Goal: Information Seeking & Learning: Find specific fact

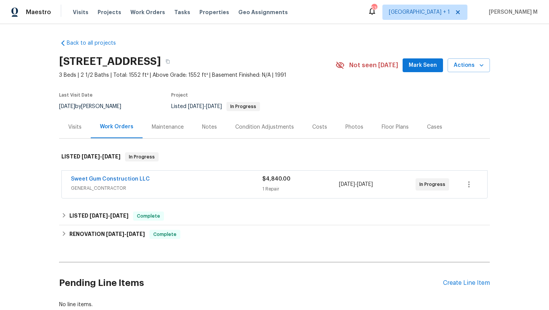
click at [434, 131] on div "Cases" at bounding box center [435, 127] width 34 height 23
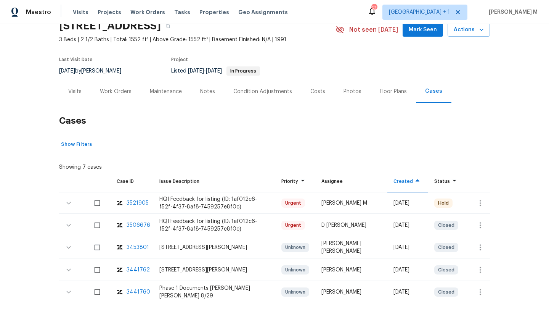
scroll to position [40, 0]
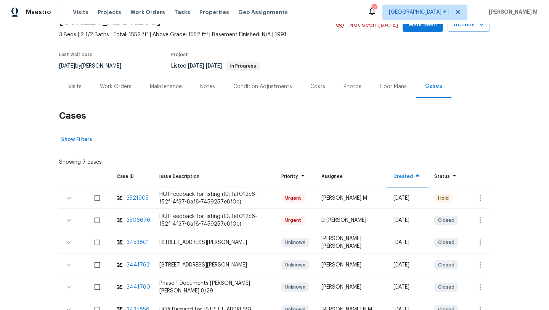
click at [137, 197] on div "3521905" at bounding box center [138, 198] width 22 height 8
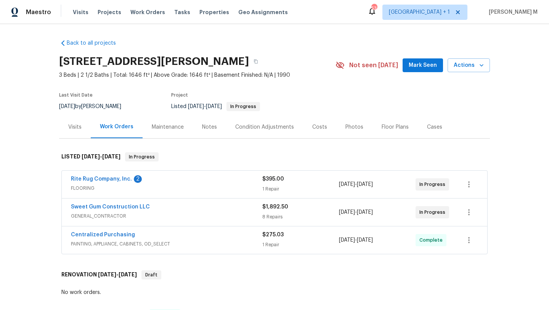
click at [242, 182] on div "Rite Rug Company, Inc. 2" at bounding box center [166, 179] width 191 height 9
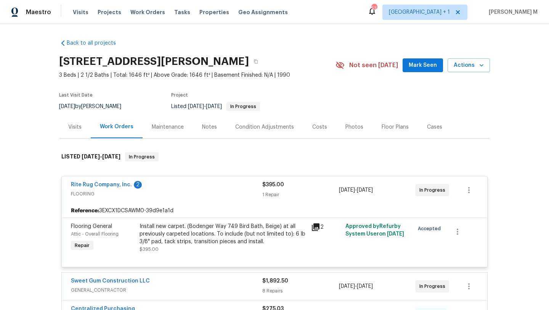
click at [242, 187] on div "Rite Rug Company, Inc. 2" at bounding box center [166, 185] width 191 height 9
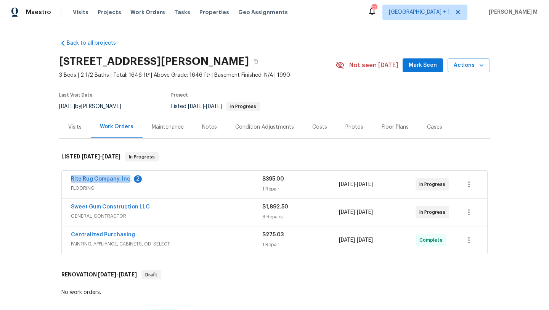
drag, startPoint x: 62, startPoint y: 177, endPoint x: 125, endPoint y: 180, distance: 63.8
click at [125, 180] on div "Rite Rug Company, Inc. 2 FLOORING $395.00 1 Repair 9/30/2025 - 10/3/2025 In Pro…" at bounding box center [275, 184] width 426 height 27
copy link "Rite Rug Company, Inc"
click at [65, 177] on div "Rite Rug Company, Inc. 2 FLOORING $395.00 1 Repair 9/30/2025 - 10/3/2025 In Pro…" at bounding box center [275, 184] width 426 height 27
drag, startPoint x: 60, startPoint y: 178, endPoint x: 125, endPoint y: 179, distance: 66.0
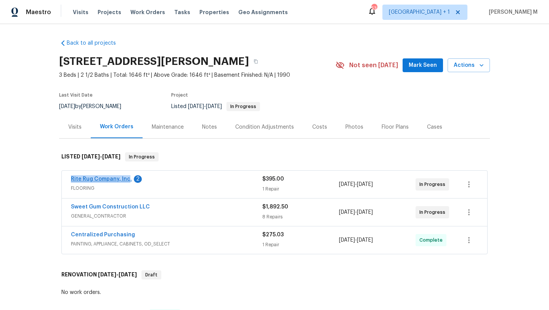
click at [125, 179] on div "Rite Rug Company, Inc. 2 FLOORING $395.00 1 Repair 9/30/2025 - 10/3/2025 In Pro…" at bounding box center [275, 184] width 426 height 27
copy link "Rite Rug Company, Inc"
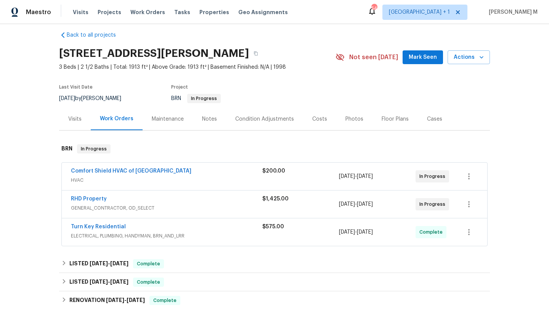
scroll to position [29, 0]
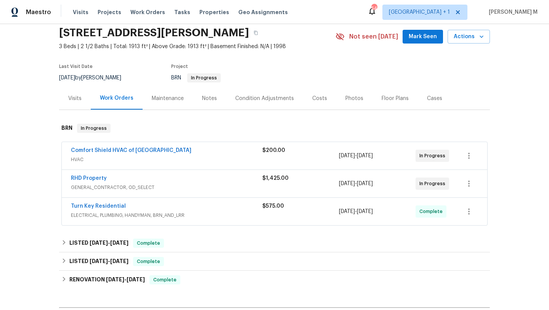
click at [428, 100] on div "Cases" at bounding box center [434, 99] width 15 height 8
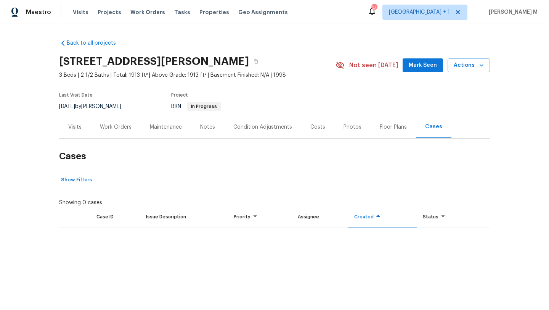
click at [428, 100] on section "218 Newberry Ln, Durham, NC 27703 3 Beds | 2 1/2 Baths | Total: 1913 ft² | Abov…" at bounding box center [274, 83] width 431 height 64
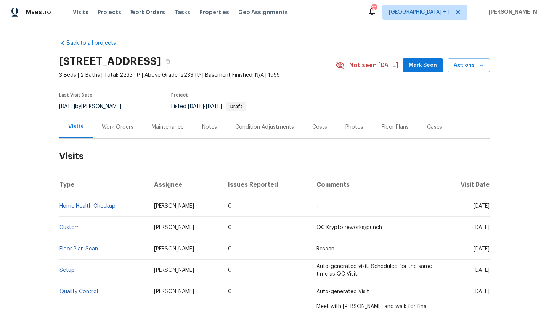
click at [108, 135] on div "Work Orders" at bounding box center [118, 127] width 50 height 23
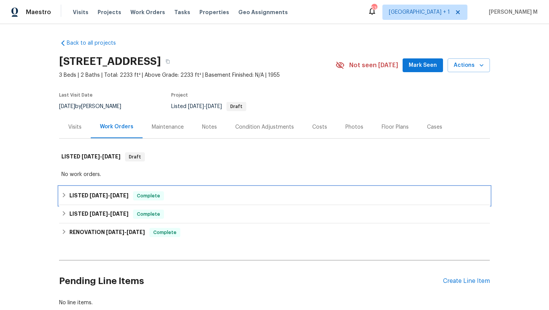
click at [113, 187] on div "LISTED 9/20/25 - 9/29/25 Complete" at bounding box center [274, 196] width 431 height 18
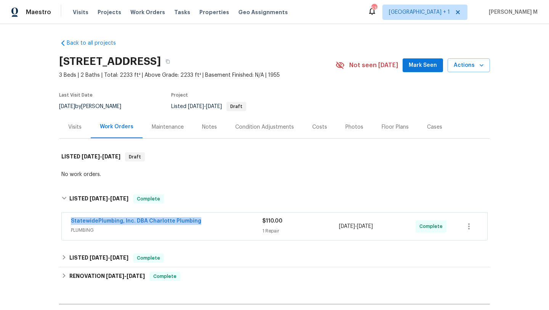
copy link "StatewidePlumbing, Inc. DBA Charlotte Plumbing"
drag, startPoint x: 56, startPoint y: 222, endPoint x: 200, endPoint y: 224, distance: 143.8
click at [200, 224] on div "StatewidePlumbing, Inc. DBA Charlotte Plumbing PLUMBING $110.00 1 Repair 9/24/2…" at bounding box center [274, 227] width 431 height 32
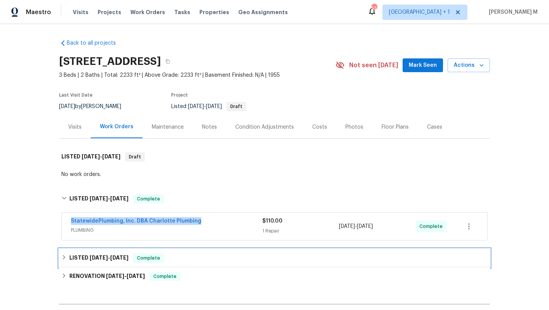
click at [196, 253] on div "LISTED 8/19/25 - 8/20/25 Complete" at bounding box center [274, 258] width 431 height 18
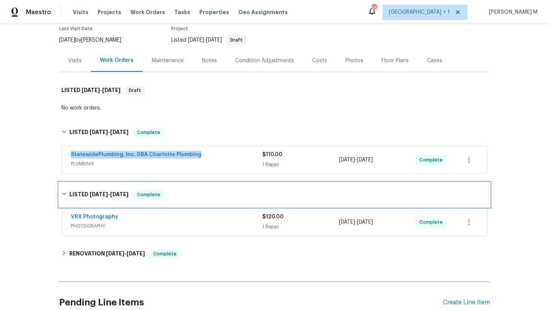
scroll to position [79, 0]
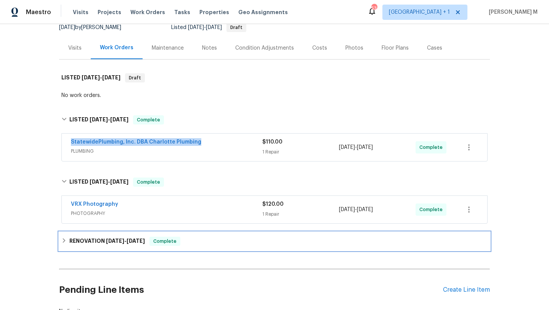
click at [226, 243] on div "RENOVATION 5/29/25 - 8/11/25 Complete" at bounding box center [274, 240] width 426 height 9
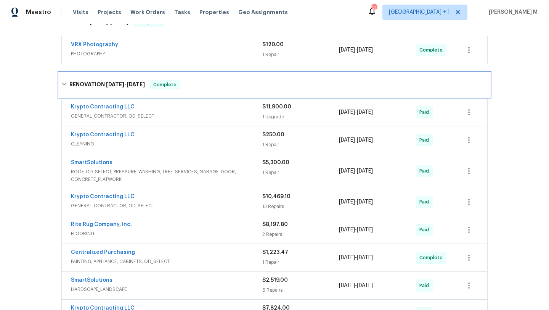
scroll to position [245, 0]
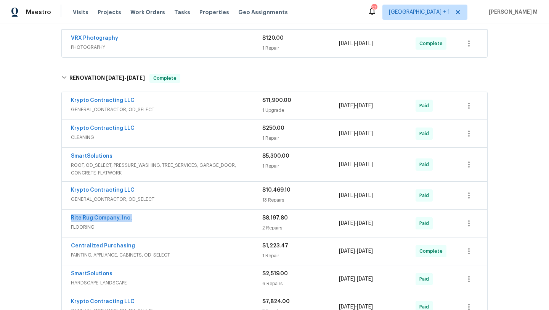
drag, startPoint x: 63, startPoint y: 219, endPoint x: 169, endPoint y: 220, distance: 106.4
click at [170, 220] on div "Rite Rug Company, Inc. FLOORING $8,197.80 2 Repairs 7/7/2025 - 7/23/2025 Paid" at bounding box center [275, 222] width 426 height 27
copy link "Rite Rug Company, Inc."
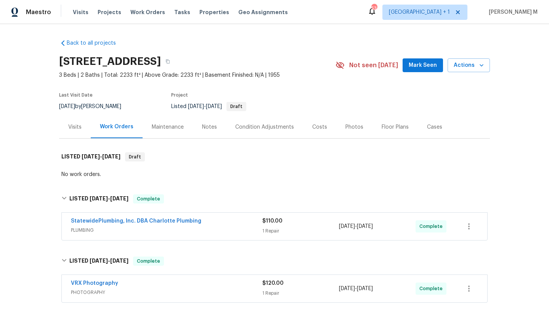
click at [82, 126] on div "Visits" at bounding box center [75, 127] width 32 height 23
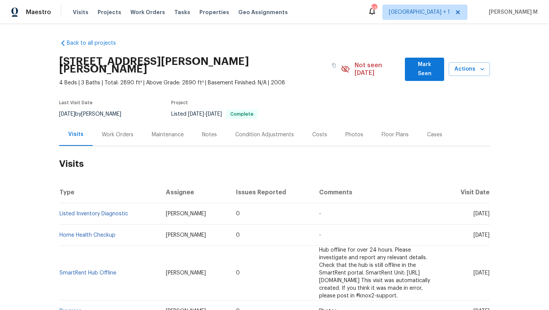
click at [122, 123] on div "Work Orders" at bounding box center [118, 134] width 50 height 23
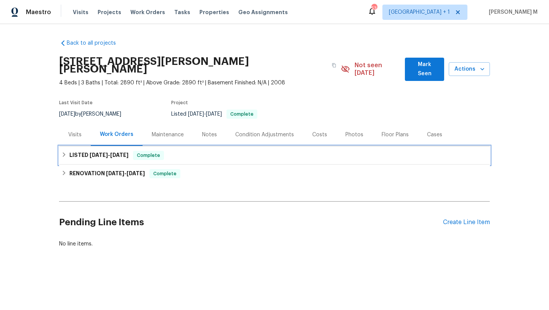
click at [99, 151] on h6 "LISTED [DATE] - [DATE]" at bounding box center [98, 155] width 59 height 9
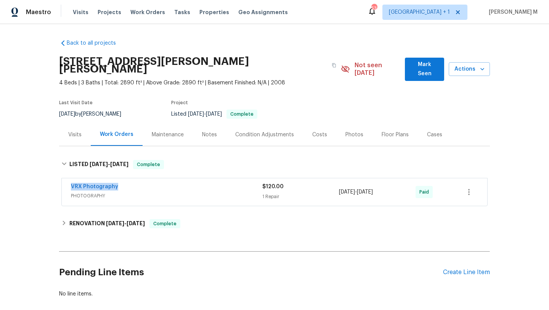
drag, startPoint x: 63, startPoint y: 181, endPoint x: 120, endPoint y: 181, distance: 56.8
click at [120, 181] on div "VRX Photography PHOTOGRAPHY $120.00 1 Repair [DATE] - [DATE] Paid" at bounding box center [275, 191] width 426 height 27
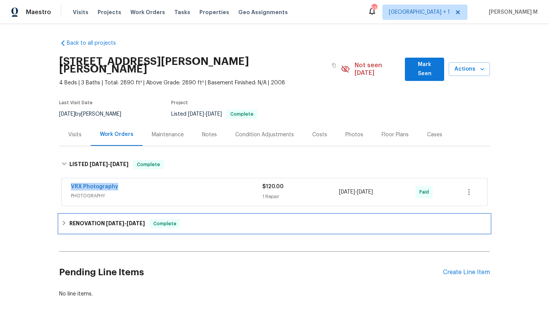
click at [120, 221] on div "RENOVATION 7/7/25 - 7/17/25 Complete" at bounding box center [274, 223] width 431 height 18
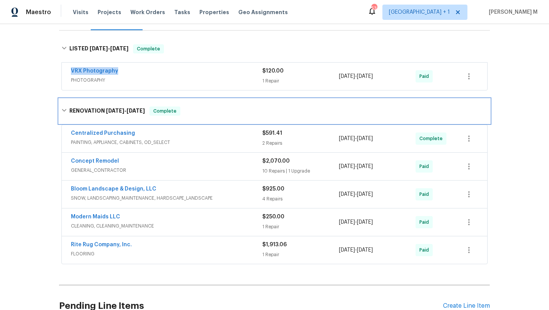
scroll to position [121, 0]
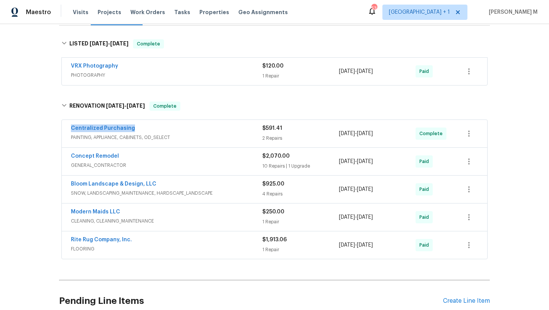
drag, startPoint x: 64, startPoint y: 122, endPoint x: 145, endPoint y: 122, distance: 80.1
click at [145, 122] on div "Centralized Purchasing PAINTING, APPLIANCE, CABINETS, OD_SELECT $591.41 2 Repai…" at bounding box center [275, 133] width 426 height 27
copy link "Centralized Purchasing"
drag, startPoint x: 336, startPoint y: 127, endPoint x: 385, endPoint y: 126, distance: 48.4
click at [385, 126] on div "7/7/2025 - 7/7/2025" at bounding box center [377, 133] width 77 height 18
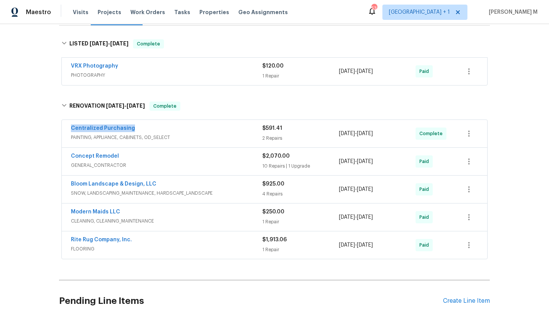
copy span "7/7/2025 - 7/7/2025"
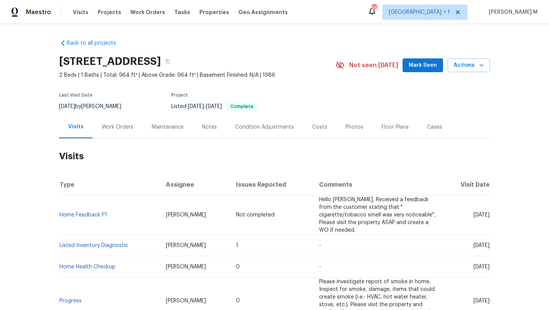
click at [122, 128] on div "Work Orders" at bounding box center [118, 127] width 32 height 8
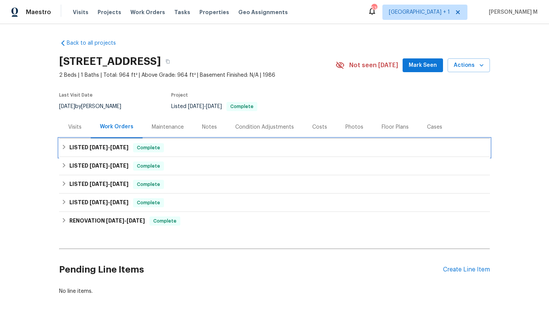
click at [122, 144] on h6 "LISTED [DATE] - [DATE]" at bounding box center [98, 147] width 59 height 9
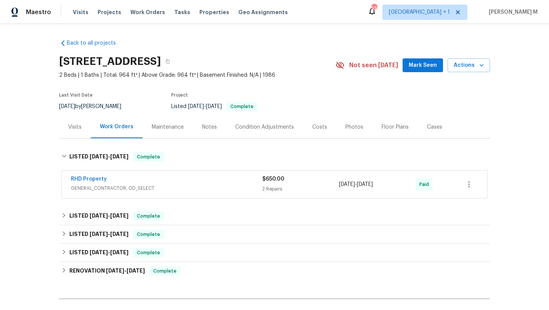
click at [111, 174] on div "RHD Property GENERAL_CONTRACTOR, OD_SELECT $650.00 2 Repairs [DATE] - [DATE] Pa…" at bounding box center [275, 184] width 426 height 27
click at [113, 180] on div "RHD Property" at bounding box center [166, 179] width 191 height 9
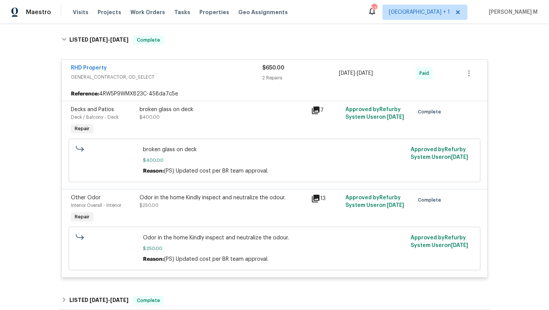
scroll to position [116, 0]
copy link "RHD Property"
drag, startPoint x: 64, startPoint y: 68, endPoint x: 122, endPoint y: 68, distance: 57.6
click at [122, 68] on div "RHD Property GENERAL_CONTRACTOR, OD_SELECT $650.00 2 Repairs 8/30/2025 - 9/2/20…" at bounding box center [275, 73] width 426 height 27
drag, startPoint x: 338, startPoint y: 74, endPoint x: 382, endPoint y: 74, distance: 44.2
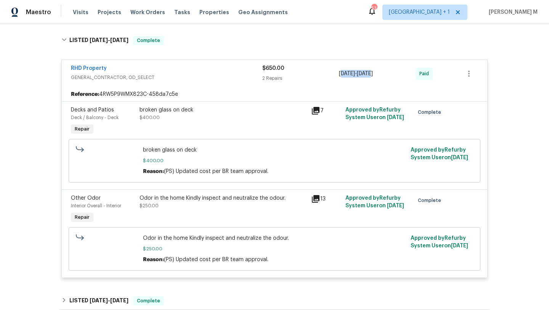
click at [373, 74] on span "8/30/2025 - 9/2/2025" at bounding box center [356, 74] width 34 height 8
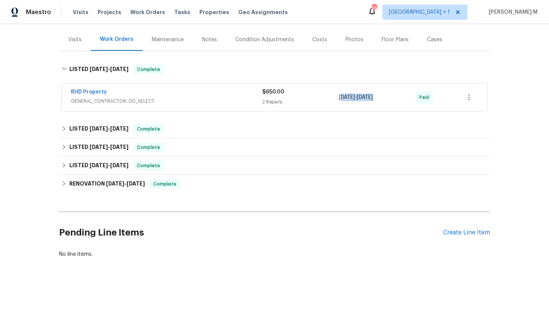
scroll to position [93, 0]
drag, startPoint x: 336, startPoint y: 93, endPoint x: 392, endPoint y: 93, distance: 56.1
click at [392, 93] on div "RHD Property GENERAL_CONTRACTOR, OD_SELECT $650.00 2 Repairs 8/30/2025 - 9/2/20…" at bounding box center [265, 97] width 389 height 18
copy div "8/30/2025 - 9/2/2025"
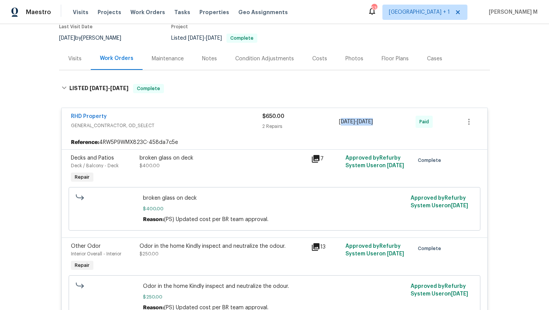
scroll to position [64, 0]
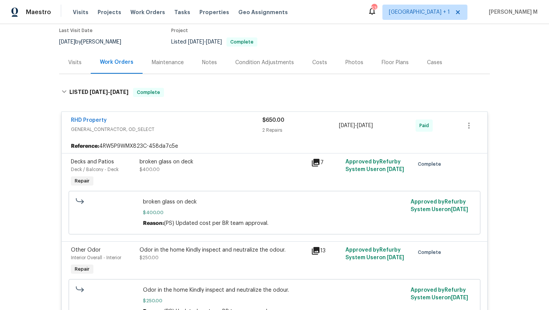
click at [293, 123] on div "$650.00" at bounding box center [300, 120] width 77 height 8
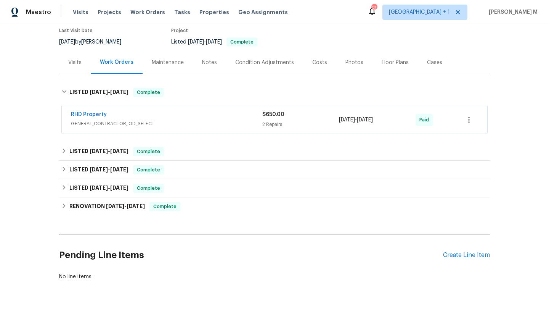
click at [418, 67] on div "Cases" at bounding box center [435, 62] width 34 height 23
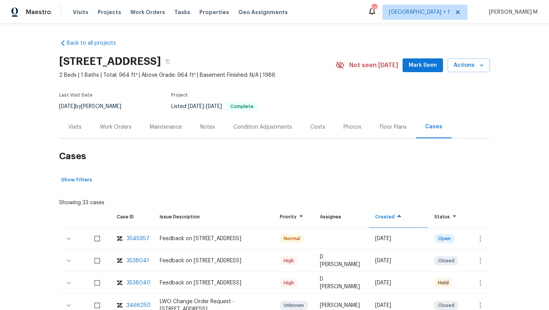
scroll to position [20, 0]
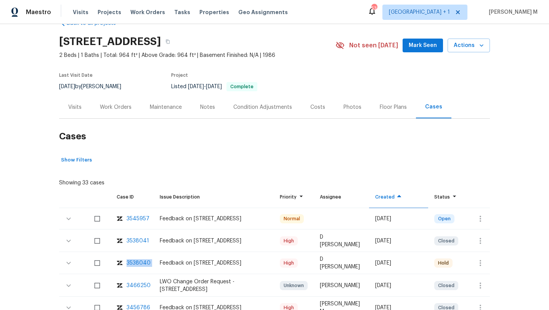
copy div "3538040"
drag, startPoint x: 150, startPoint y: 261, endPoint x: 124, endPoint y: 264, distance: 26.5
click at [124, 264] on tr "3538040 Feedback on 501 Gooseneck Dr, Unit B6, Cary, NC 27513 High D Kamesh Fri…" at bounding box center [274, 263] width 431 height 21
click at [122, 113] on div "Work Orders" at bounding box center [116, 107] width 50 height 23
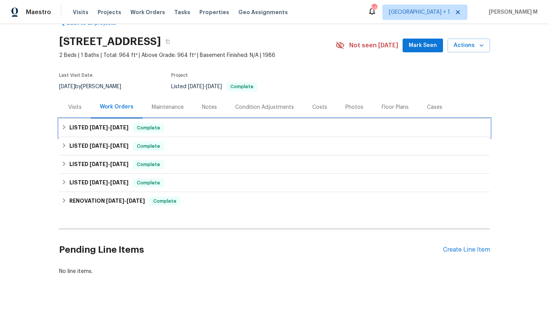
click at [129, 129] on div "LISTED 8/30/25 - 9/2/25 Complete" at bounding box center [274, 127] width 426 height 9
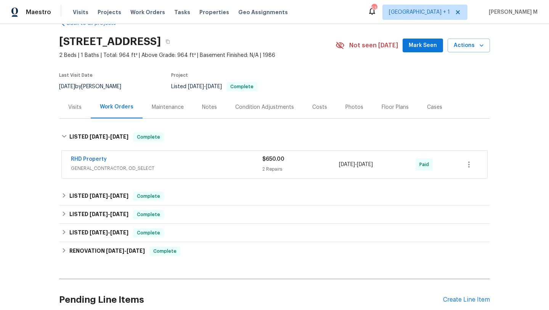
click at [133, 158] on div "RHD Property" at bounding box center [166, 159] width 191 height 9
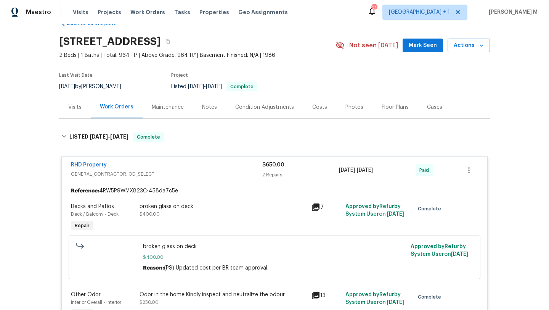
scroll to position [87, 0]
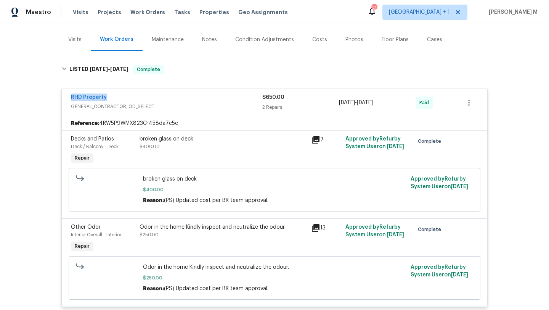
drag, startPoint x: 88, startPoint y: 93, endPoint x: 119, endPoint y: 93, distance: 30.9
click at [119, 93] on div "RHD Property GENERAL_CONTRACTOR, OD_SELECT $650.00 2 Repairs 8/30/2025 - 9/2/20…" at bounding box center [275, 102] width 426 height 27
copy link "RHD Property"
click at [239, 104] on span "GENERAL_CONTRACTOR, OD_SELECT" at bounding box center [166, 107] width 191 height 8
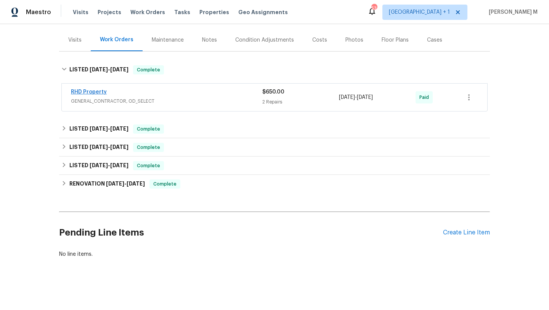
scroll to position [68, 0]
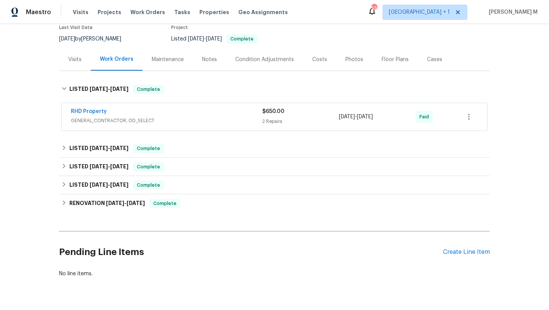
click at [79, 64] on div "Visits" at bounding box center [75, 59] width 32 height 23
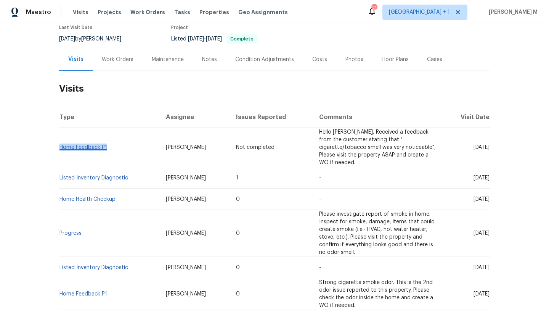
copy link "Home Feedback P1"
drag, startPoint x: 106, startPoint y: 148, endPoint x: 58, endPoint y: 147, distance: 48.8
click at [59, 147] on td "Home Feedback P1" at bounding box center [109, 147] width 101 height 39
click at [428, 65] on div "Cases" at bounding box center [435, 59] width 34 height 23
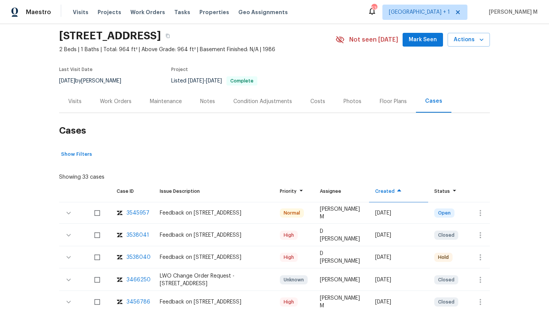
scroll to position [29, 0]
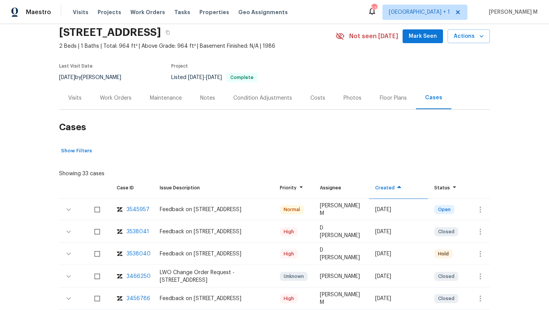
click at [138, 253] on div "3538040" at bounding box center [139, 254] width 24 height 8
click at [125, 98] on div "Work Orders" at bounding box center [116, 98] width 32 height 8
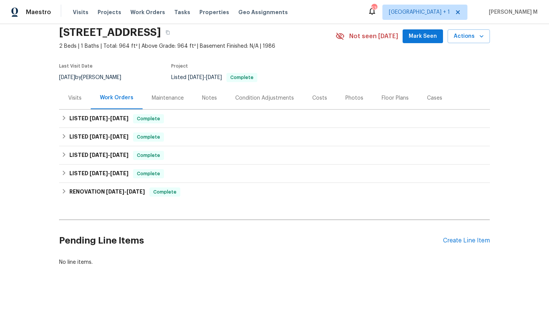
click at [74, 107] on div "Visits" at bounding box center [75, 98] width 32 height 23
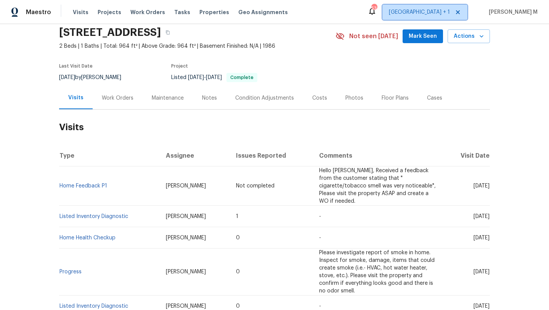
click at [449, 16] on span "Los Angeles + 1" at bounding box center [425, 12] width 85 height 15
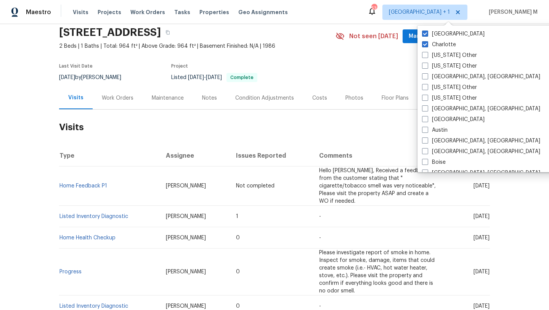
scroll to position [896, 0]
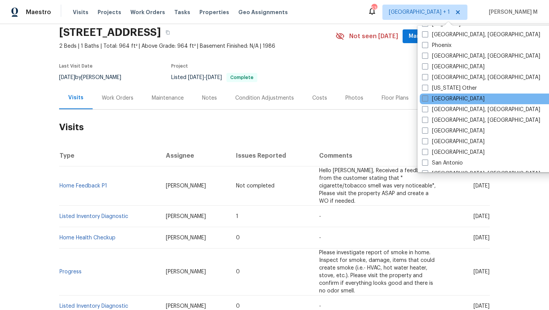
click at [428, 98] on span at bounding box center [425, 98] width 6 height 6
click at [427, 98] on input "Raleigh" at bounding box center [424, 97] width 5 height 5
checkbox input "true"
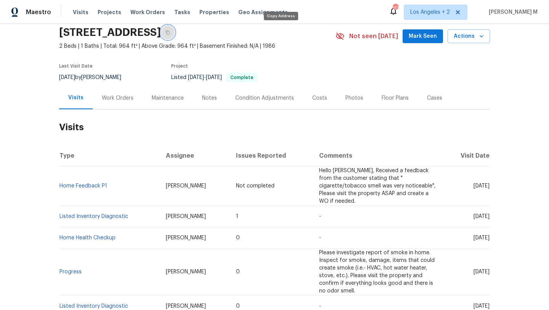
click at [170, 30] on icon "button" at bounding box center [168, 32] width 5 height 5
click at [77, 13] on span "Visits" at bounding box center [81, 12] width 16 height 8
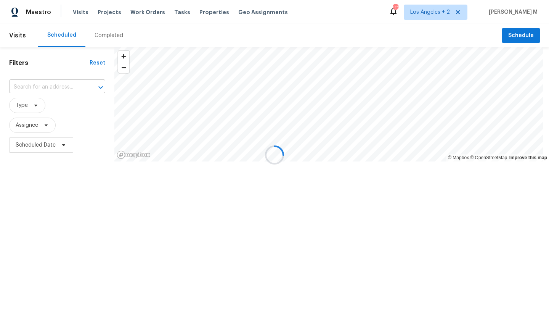
click at [49, 83] on input "text" at bounding box center [46, 87] width 75 height 12
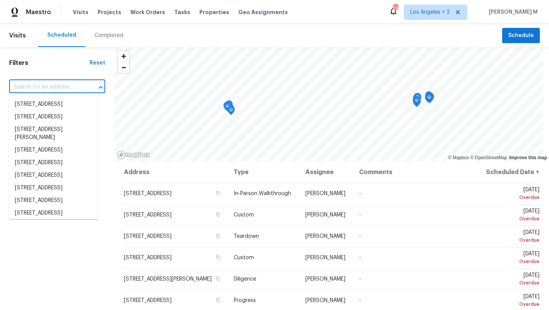
paste input "501 Gooseneck Dr Unit B6, Cary, NC 27513"
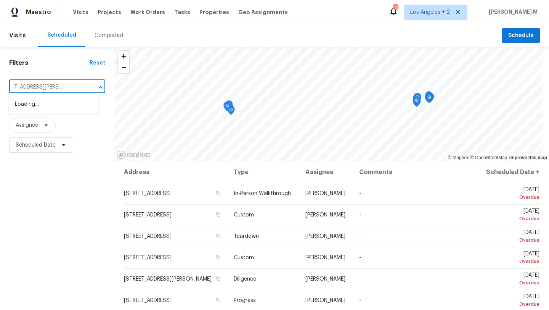
scroll to position [0, 16]
type input "501 Gooseneck Dr Unit B6, Cary"
click at [449, 11] on span "Los Angeles + 2" at bounding box center [430, 12] width 40 height 8
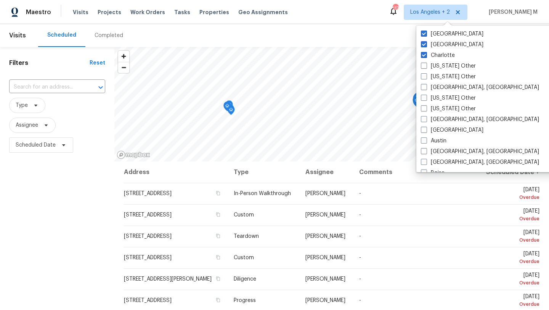
scroll to position [0, 0]
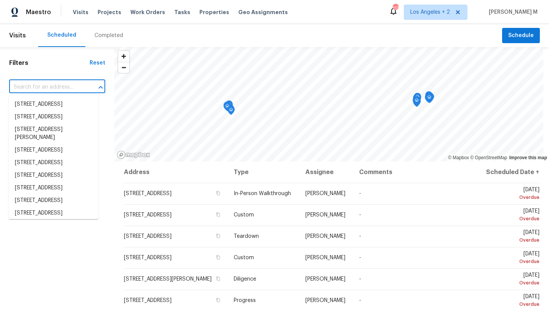
click at [40, 87] on input "text" at bounding box center [46, 87] width 75 height 12
paste input "501 Gooseneck Dr Unit B6, Cary, NC 27513"
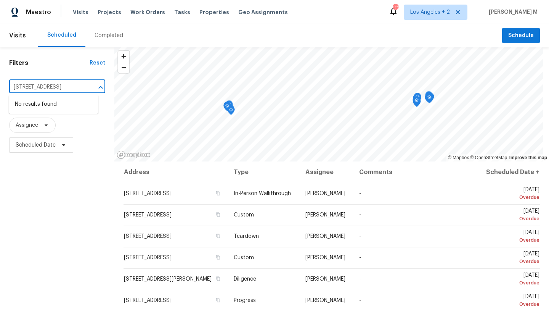
scroll to position [0, 42]
click at [128, 90] on div "Filters Reset 501 Gooseneck Dr Unit B6, Cary, NC 27513 ​ Type Assignee Schedule…" at bounding box center [274, 228] width 549 height 362
type input "501 Gooseneck"
click at [79, 111] on li "501 Gooseneck Dr Unit B1, Cary, NC 27513" at bounding box center [54, 104] width 90 height 13
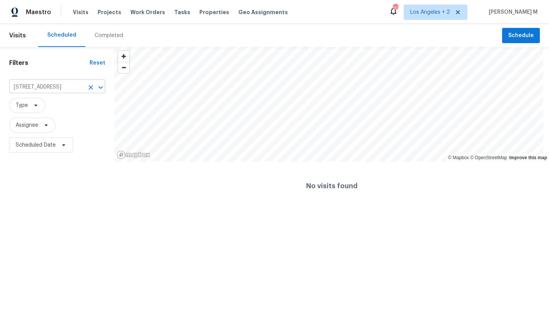
click at [84, 85] on div "501 Gooseneck Dr Unit B1, Cary, NC 27513 ​" at bounding box center [57, 87] width 96 height 12
drag, startPoint x: 19, startPoint y: 86, endPoint x: 107, endPoint y: 86, distance: 87.7
click at [107, 86] on div "Filters Reset 501 Gooseneck Dr Unit B1, Cary, NC 27513 ​ Type Assignee Schedule…" at bounding box center [57, 128] width 114 height 163
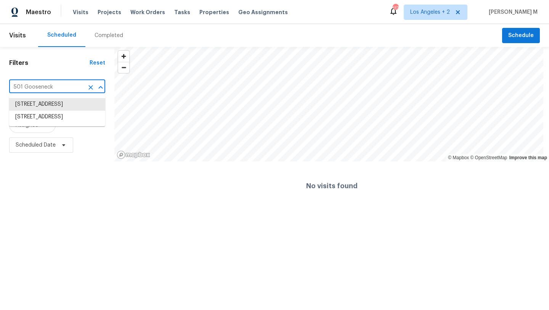
type input "501 Goosenec"
click at [61, 123] on li "501 Gooseneck Dr Unit B6, Cary, NC 27513" at bounding box center [57, 117] width 96 height 13
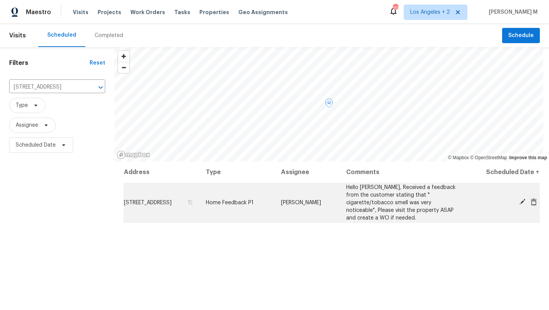
click at [519, 204] on icon at bounding box center [522, 201] width 7 height 7
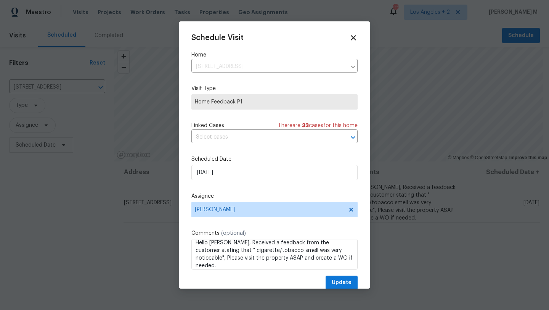
scroll to position [8, 0]
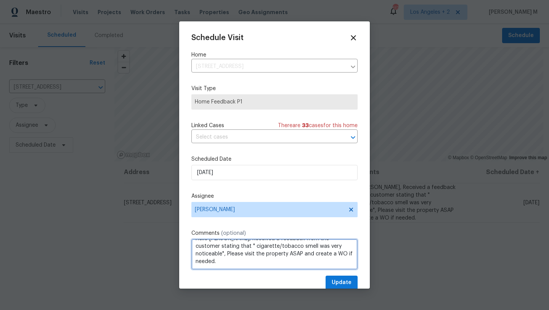
click at [224, 255] on textarea "Hello Wayne Putnam, Received a feedback from the customer stating that " cigare…" at bounding box center [274, 254] width 166 height 31
paste textarea "back deck looks like it needs repai"
type textarea "Hello Wayne Putnam, Received a feedback from the customer stating that " cigare…"
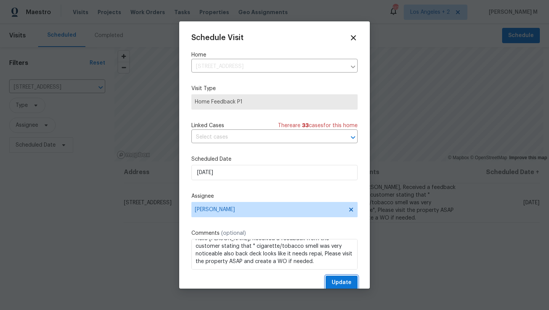
click at [326, 280] on button "Update" at bounding box center [342, 282] width 32 height 14
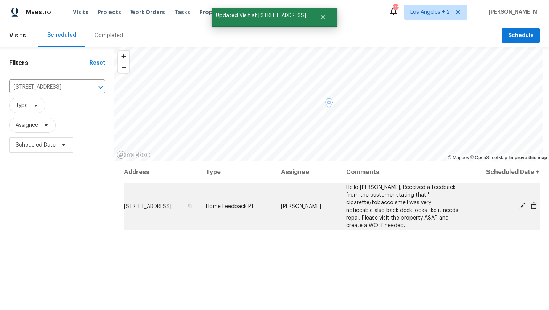
click at [519, 202] on icon at bounding box center [522, 205] width 7 height 7
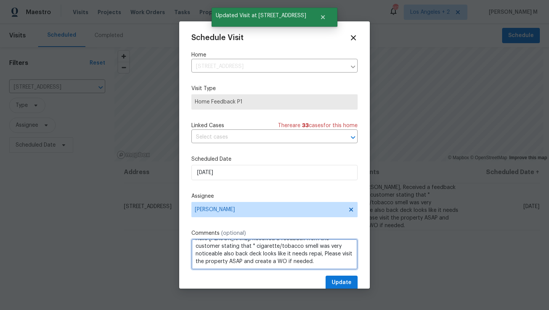
click at [319, 255] on textarea "Hello Wayne Putnam, Received a feedback from the customer stating that " cigare…" at bounding box center [274, 254] width 166 height 31
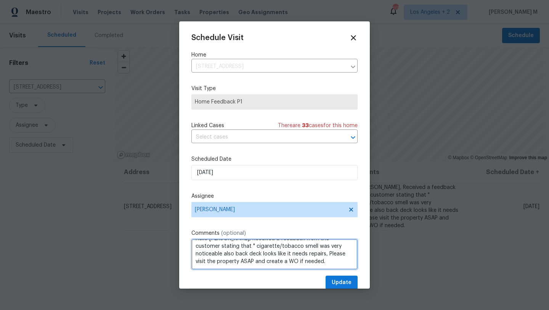
type textarea "Hello Wayne Putnam, Received a feedback from the customer stating that " cigare…"
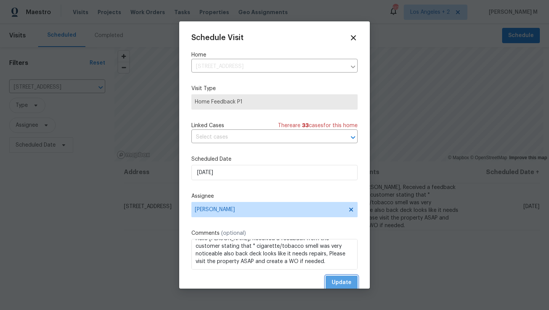
click at [331, 277] on button "Update" at bounding box center [342, 282] width 32 height 14
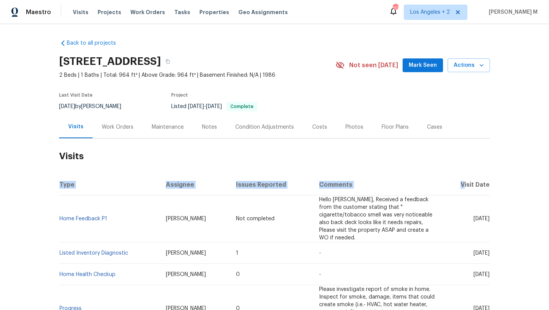
drag, startPoint x: 461, startPoint y: 185, endPoint x: 494, endPoint y: 185, distance: 32.4
click at [494, 185] on div "Back to all projects [STREET_ADDRESS] 2 Beds | 1 Baths | Total: 964 ft² | Above…" at bounding box center [274, 167] width 549 height 286
click at [453, 179] on th "Visit Date" at bounding box center [466, 184] width 48 height 21
drag, startPoint x: 458, startPoint y: 183, endPoint x: 486, endPoint y: 182, distance: 28.6
click at [486, 182] on th "Visit Date" at bounding box center [466, 184] width 48 height 21
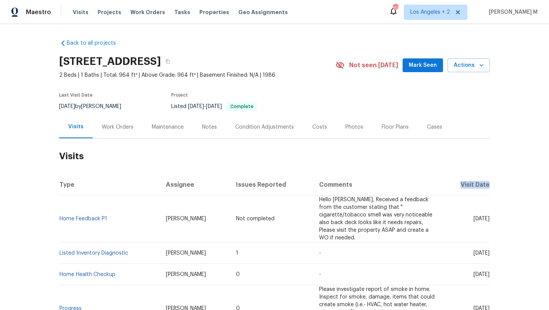
copy th "Visit Date"
drag, startPoint x: 455, startPoint y: 219, endPoint x: 472, endPoint y: 220, distance: 16.8
click at [474, 220] on span "Wed, Oct 08 2025" at bounding box center [482, 218] width 16 height 5
copy span "Oct 08"
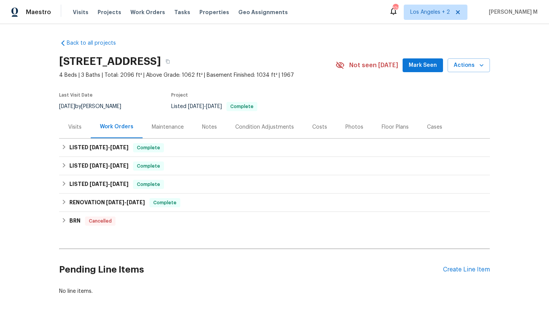
click at [72, 129] on div "Visits" at bounding box center [74, 127] width 13 height 8
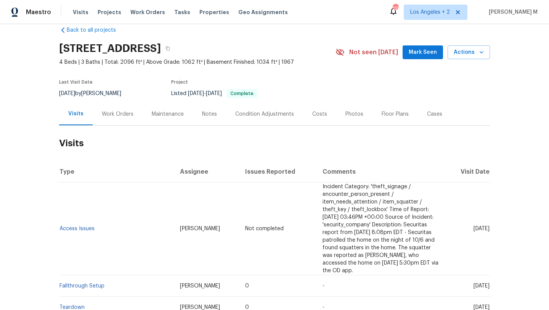
scroll to position [14, 0]
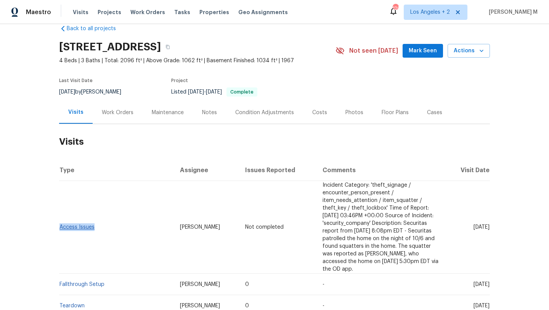
drag, startPoint x: 98, startPoint y: 214, endPoint x: 57, endPoint y: 213, distance: 40.8
click at [59, 213] on td "Access Issues" at bounding box center [116, 227] width 115 height 93
copy link "Access Issues"
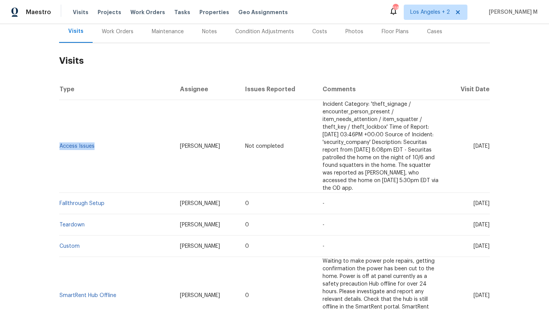
scroll to position [95, 0]
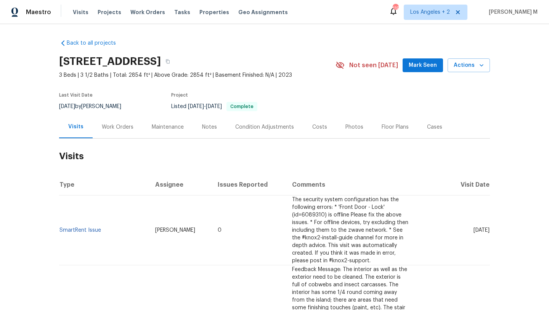
scroll to position [19, 0]
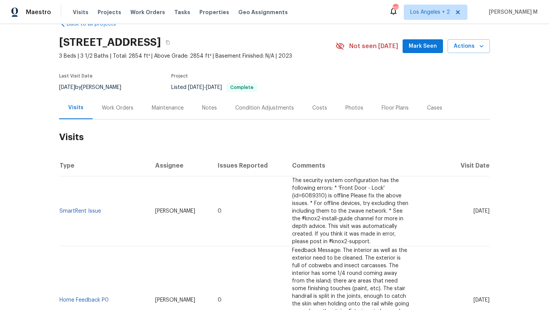
click at [418, 110] on div "Cases" at bounding box center [435, 108] width 34 height 23
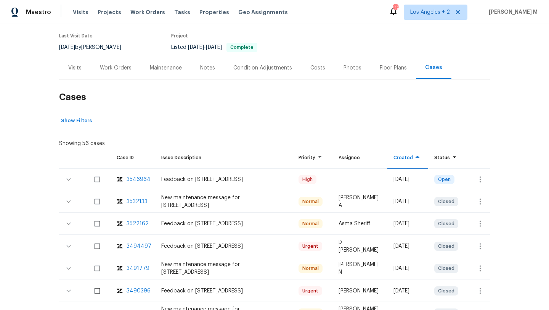
scroll to position [60, 0]
click at [116, 80] on h2 "Cases" at bounding box center [274, 96] width 431 height 35
click at [118, 68] on div "Work Orders" at bounding box center [116, 67] width 32 height 8
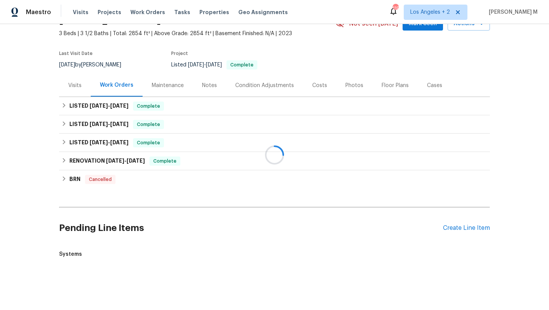
scroll to position [60, 0]
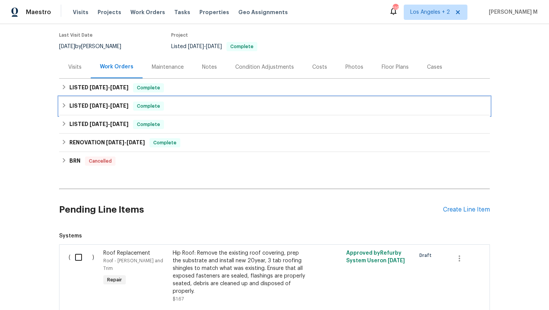
click at [119, 105] on span "8/21/25" at bounding box center [119, 105] width 18 height 5
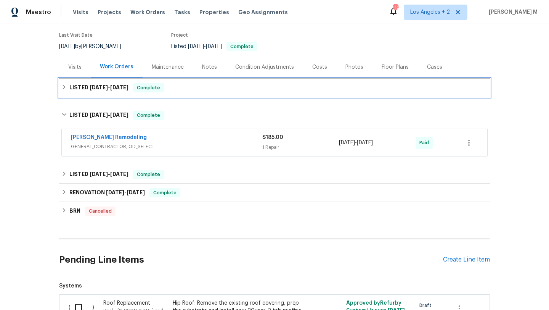
click at [124, 88] on span "9/16/25" at bounding box center [119, 87] width 18 height 5
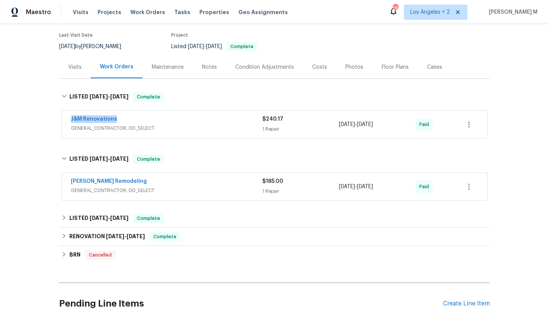
drag, startPoint x: 63, startPoint y: 116, endPoint x: 154, endPoint y: 116, distance: 90.4
click at [154, 116] on div "J&M Renovations GENERAL_CONTRACTOR, OD_SELECT $240.17 1 Repair 9/15/2025 - 9/16…" at bounding box center [275, 124] width 426 height 27
click at [163, 119] on div "J&M Renovations" at bounding box center [166, 119] width 191 height 9
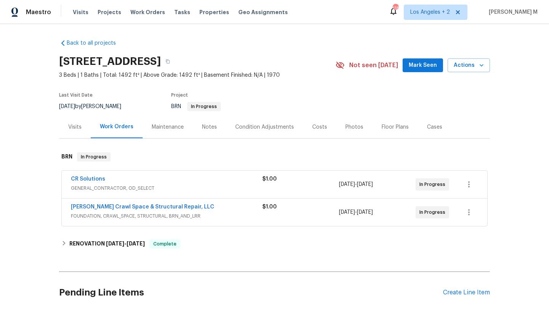
click at [414, 139] on div "Back to all projects 301 Briarcliff Dr, Kannapolis, NC 28081 3 Beds | 1 Baths |…" at bounding box center [274, 207] width 431 height 349
click at [421, 135] on div "Cases" at bounding box center [435, 127] width 34 height 23
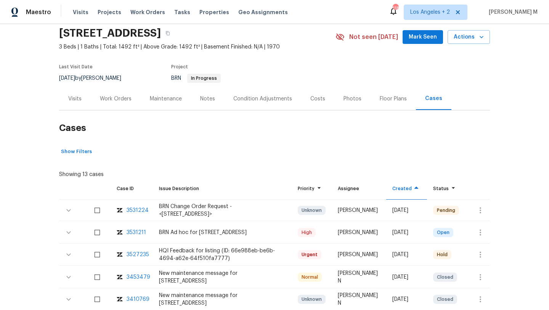
scroll to position [31, 0]
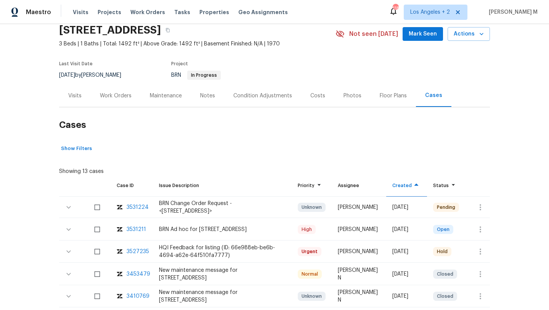
click at [142, 251] on div "3527235" at bounding box center [138, 252] width 23 height 8
click at [136, 228] on div "3531211" at bounding box center [136, 229] width 19 height 8
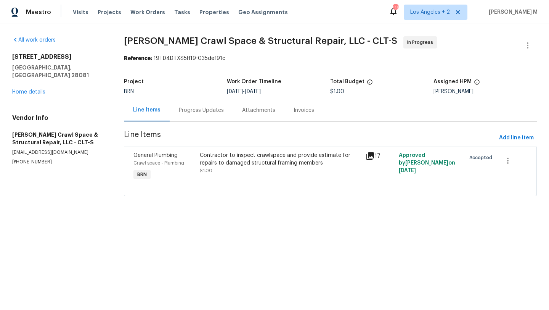
click at [208, 116] on div "Progress Updates" at bounding box center [201, 110] width 63 height 23
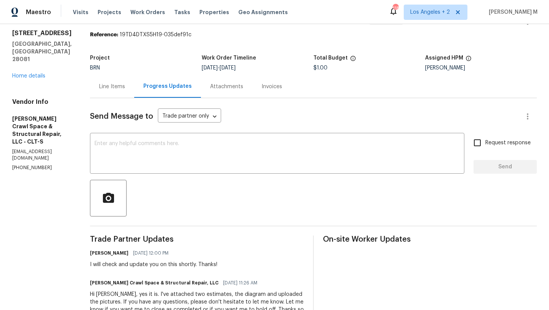
scroll to position [24, 0]
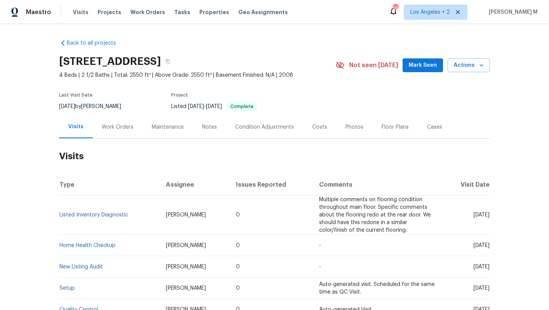
click at [112, 134] on div "Work Orders" at bounding box center [118, 127] width 50 height 23
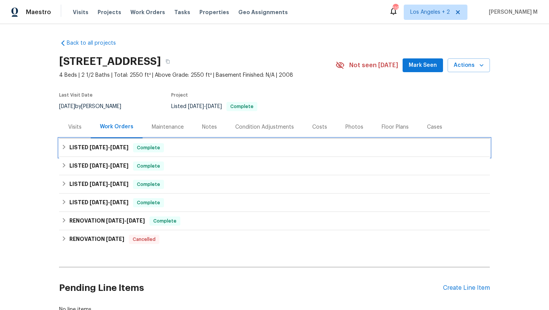
click at [107, 150] on h6 "LISTED [DATE] - [DATE]" at bounding box center [98, 147] width 59 height 9
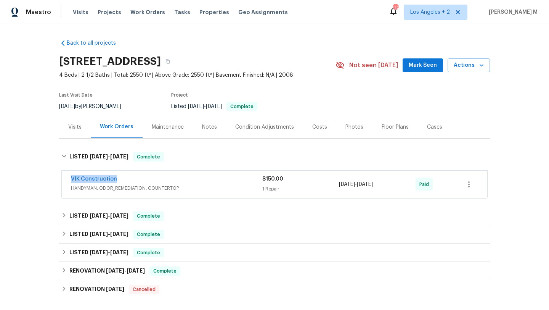
drag, startPoint x: 63, startPoint y: 180, endPoint x: 119, endPoint y: 180, distance: 56.1
click at [119, 180] on div "VIK Construction HANDYMAN, ODOR_REMEDIATION, COUNTERTOP $150.00 1 Repair [DATE]…" at bounding box center [275, 184] width 426 height 27
copy link "VIK Construction"
click at [131, 180] on div "VIK Construction" at bounding box center [166, 179] width 191 height 9
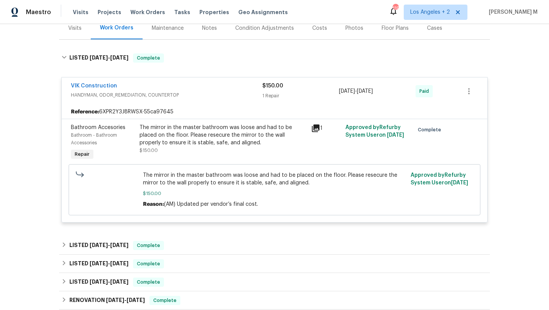
scroll to position [98, 0]
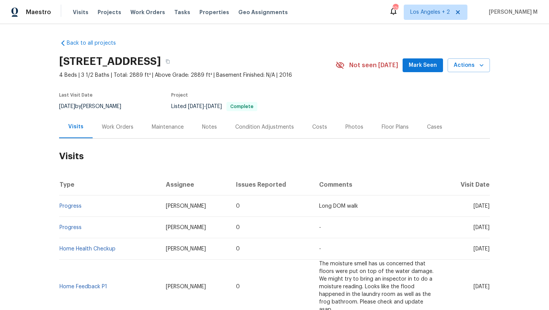
click at [114, 136] on div "Work Orders" at bounding box center [118, 127] width 50 height 23
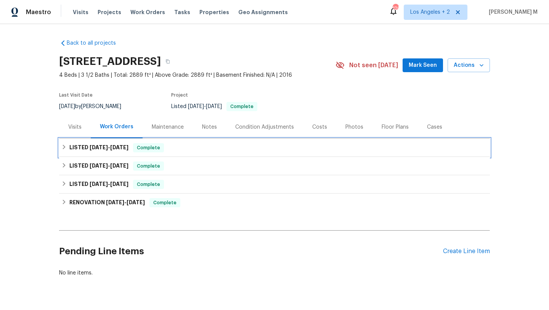
click at [117, 151] on h6 "LISTED [DATE] - [DATE]" at bounding box center [98, 147] width 59 height 9
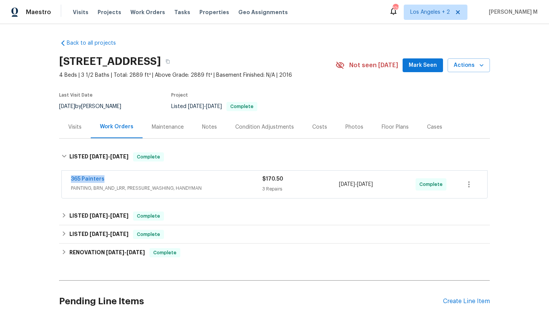
drag, startPoint x: 62, startPoint y: 179, endPoint x: 125, endPoint y: 179, distance: 62.9
click at [125, 179] on div "365 Painters PAINTING, BRN_AND_LRR, PRESSURE_WASHING, HANDYMAN $170.50 3 Repair…" at bounding box center [275, 184] width 426 height 27
copy link "365 Painters"
click at [139, 179] on div "365 Painters" at bounding box center [166, 179] width 191 height 9
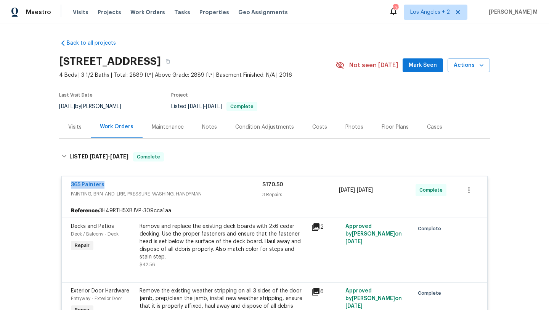
copy link "365 Painters"
drag, startPoint x: 67, startPoint y: 186, endPoint x: 123, endPoint y: 186, distance: 56.1
click at [123, 186] on div "365 Painters PAINTING, BRN_AND_LRR, PRESSURE_WASHING, HANDYMAN $170.50 3 Repair…" at bounding box center [275, 189] width 426 height 27
